Goal: Task Accomplishment & Management: Manage account settings

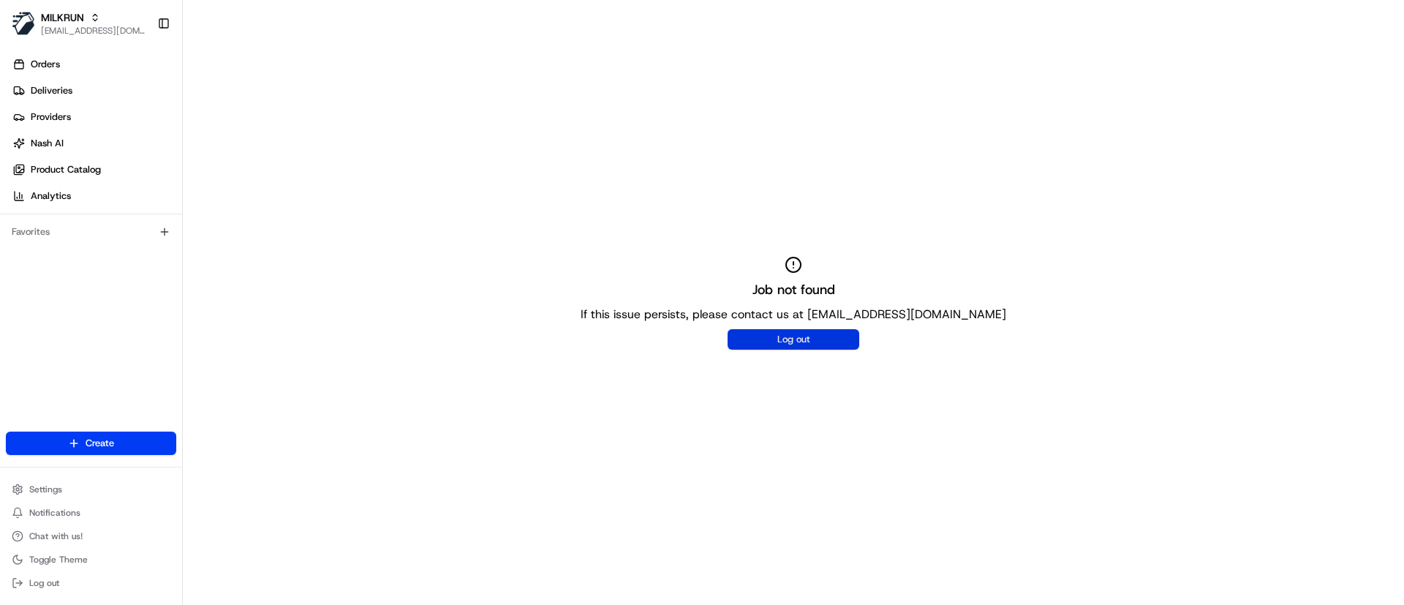
click at [807, 344] on button "Log out" at bounding box center [794, 339] width 132 height 20
